Goal: Task Accomplishment & Management: Manage account settings

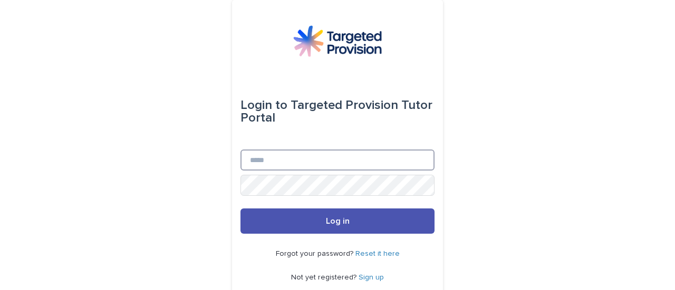
click at [294, 153] on input "Email" at bounding box center [337, 160] width 194 height 21
type input "**********"
click at [240, 209] on button "Log in" at bounding box center [337, 221] width 194 height 25
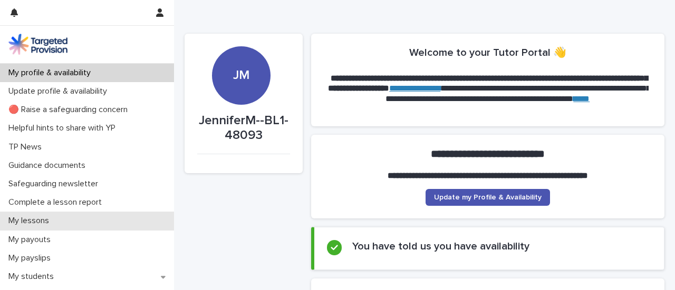
click at [35, 219] on p "My lessons" at bounding box center [30, 221] width 53 height 10
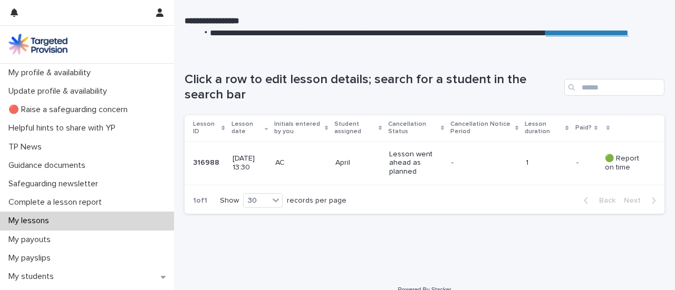
scroll to position [133, 0]
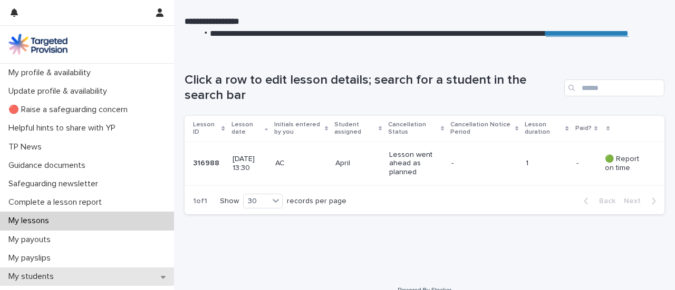
click at [41, 272] on p "My students" at bounding box center [33, 277] width 58 height 10
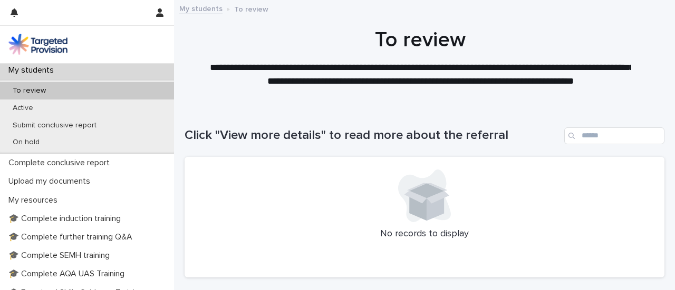
scroll to position [220, 0]
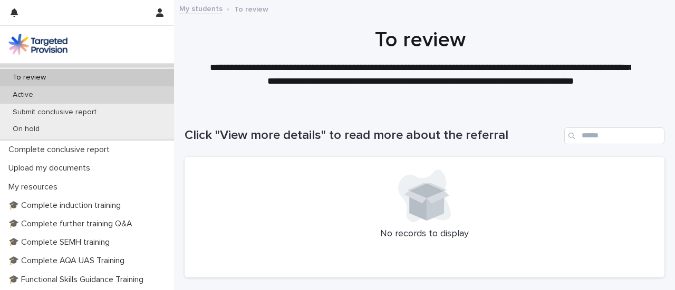
click at [36, 93] on p "Active" at bounding box center [22, 95] width 37 height 9
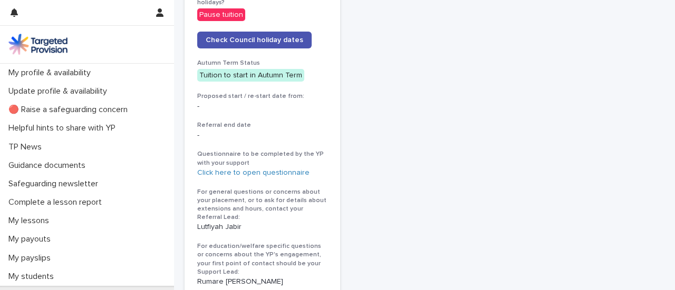
scroll to position [594, 0]
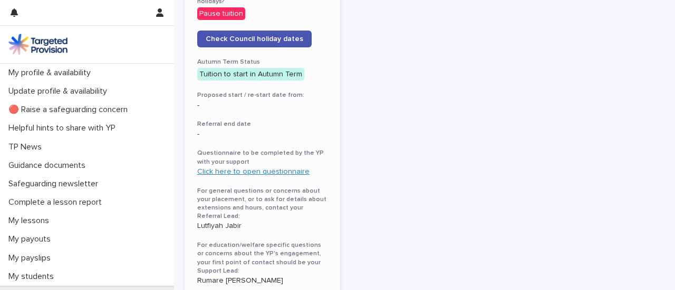
click at [284, 168] on link "Click here to open questionnaire" at bounding box center [253, 171] width 112 height 7
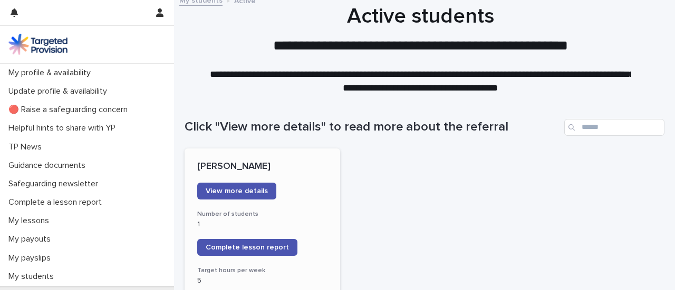
scroll to position [9, 0]
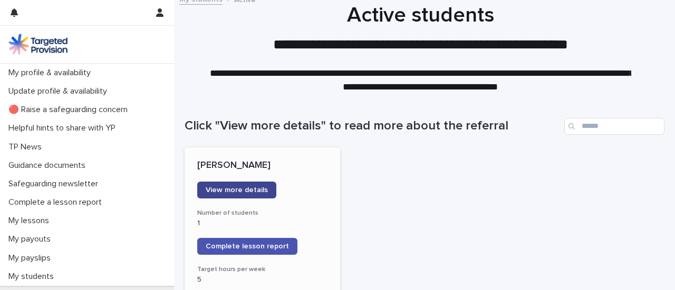
click at [247, 192] on span "View more details" at bounding box center [237, 190] width 62 height 7
